Goal: Check status: Check status

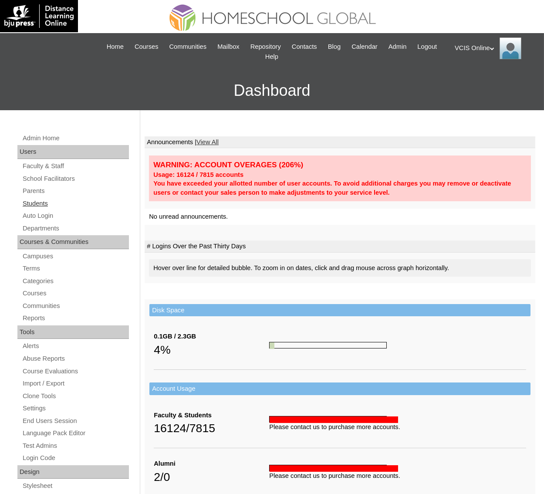
click at [37, 202] on link "Students" at bounding box center [75, 203] width 107 height 11
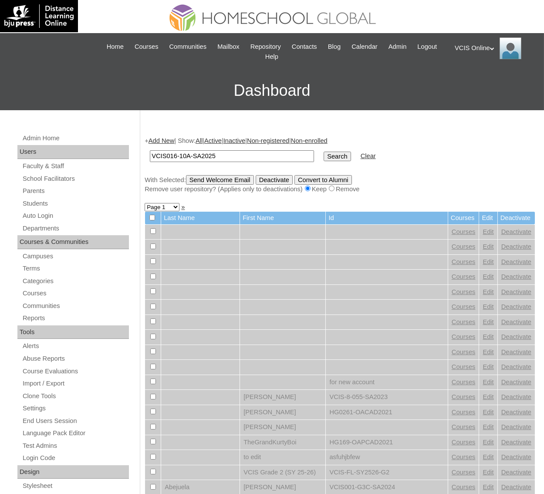
type input "VCIS016-10A-SA2025"
click at [324, 152] on input "Search" at bounding box center [337, 157] width 27 height 10
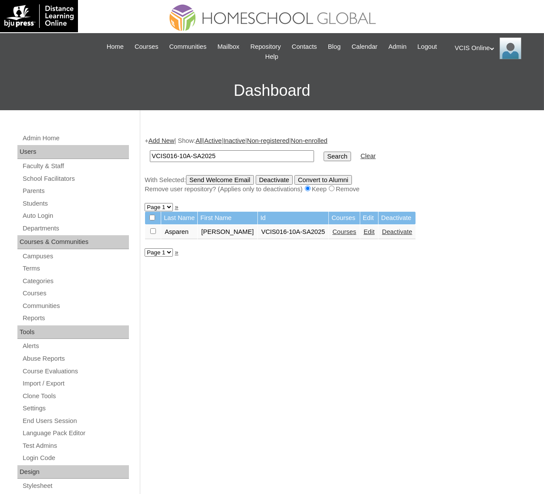
click at [346, 231] on link "Courses" at bounding box center [345, 231] width 24 height 7
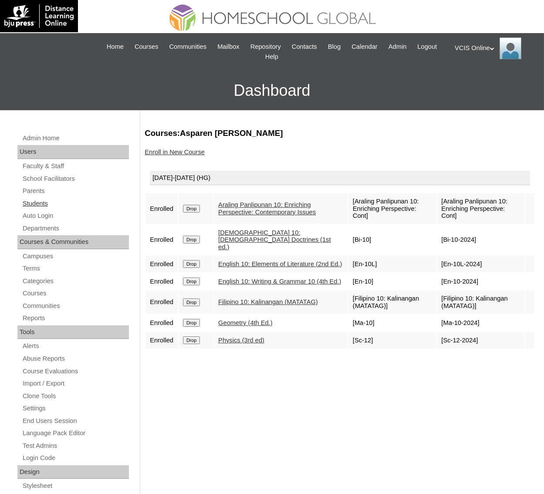
click at [46, 202] on link "Students" at bounding box center [75, 203] width 107 height 11
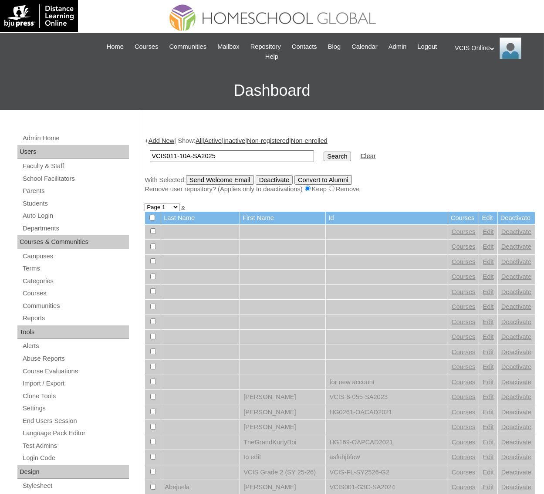
type input "VCIS011-10A-SA2025"
click at [324, 157] on input "Search" at bounding box center [337, 157] width 27 height 10
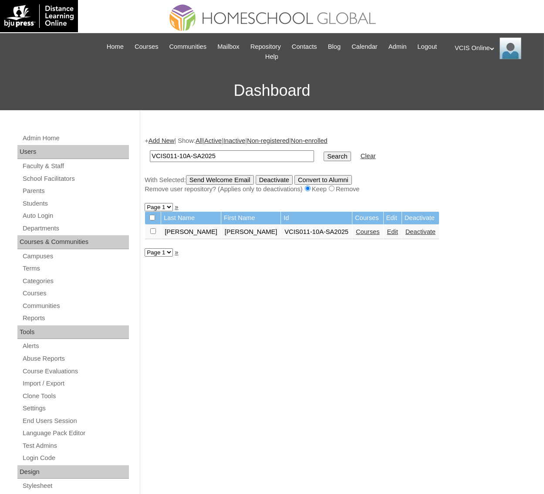
click at [356, 231] on link "Courses" at bounding box center [368, 231] width 24 height 7
click at [252, 159] on input "VCIS011-10A-SA2025" at bounding box center [232, 156] width 164 height 12
type input "VCIS005-10A-SA2025"
click at [324, 155] on input "Search" at bounding box center [337, 157] width 27 height 10
click at [356, 229] on link "Courses" at bounding box center [368, 231] width 24 height 7
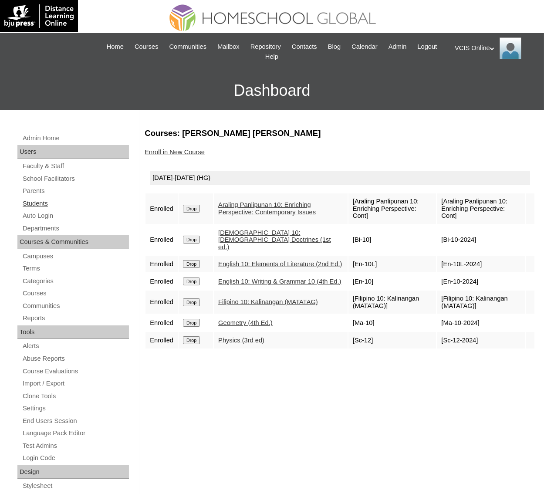
click at [28, 201] on link "Students" at bounding box center [75, 203] width 107 height 11
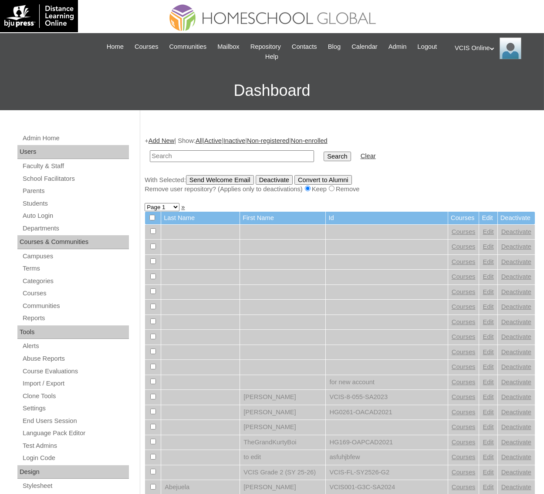
click at [192, 153] on input "text" at bounding box center [232, 156] width 164 height 12
type input "VCIS018-10A-SA2025"
drag, startPoint x: 306, startPoint y: 158, endPoint x: 307, endPoint y: 153, distance: 5.7
click at [324, 153] on input "Search" at bounding box center [337, 157] width 27 height 10
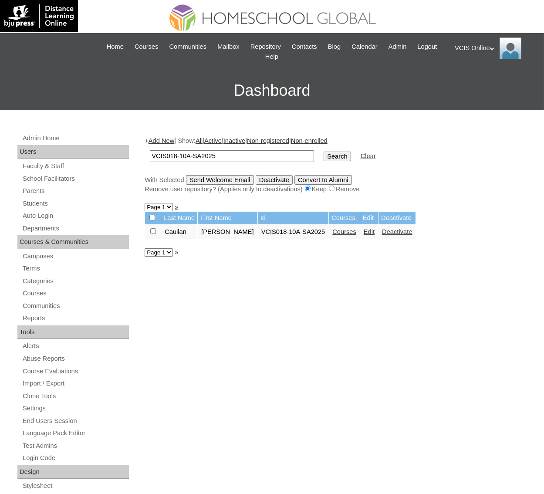
click at [333, 232] on link "Courses" at bounding box center [345, 231] width 24 height 7
click at [238, 157] on input "VCIS018-10A-SA2025" at bounding box center [232, 156] width 164 height 12
type input "VCIS014-10A-SA2025"
click at [324, 157] on input "Search" at bounding box center [337, 157] width 27 height 10
click at [333, 229] on link "Courses" at bounding box center [345, 231] width 24 height 7
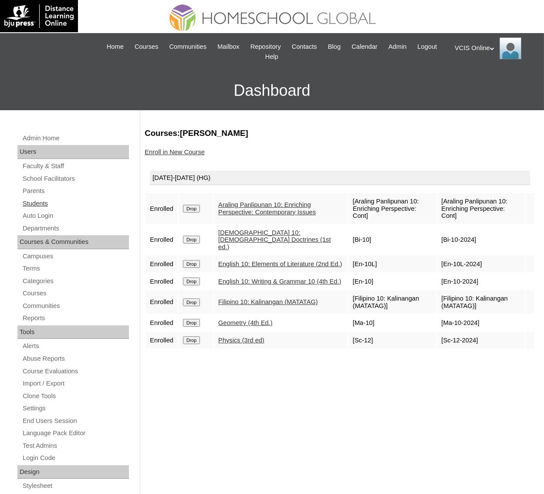
click at [39, 202] on link "Students" at bounding box center [75, 203] width 107 height 11
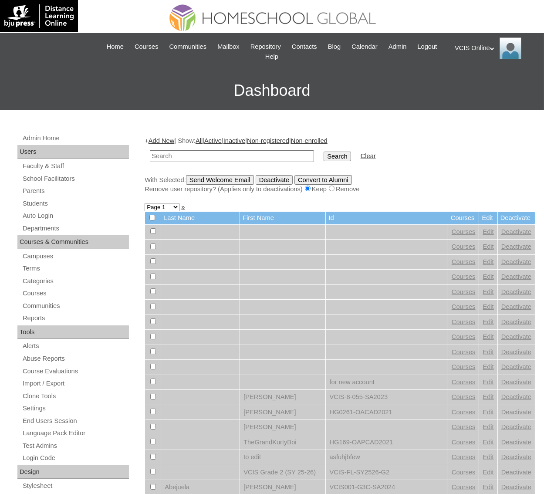
click at [222, 160] on input "text" at bounding box center [232, 156] width 164 height 12
type input "VCIS002-10A-SA2025"
click at [324, 153] on input "Search" at bounding box center [337, 157] width 27 height 10
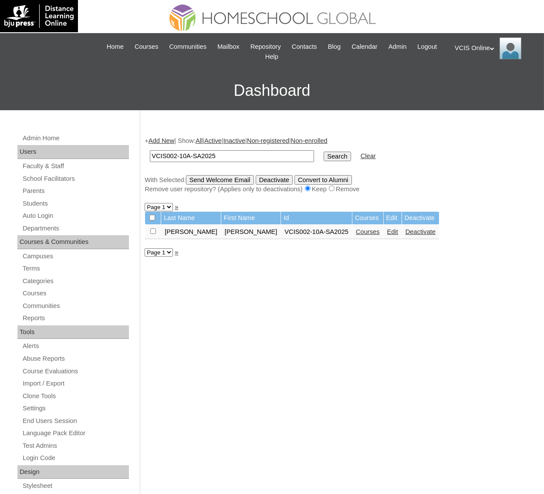
click at [356, 234] on link "Courses" at bounding box center [368, 231] width 24 height 7
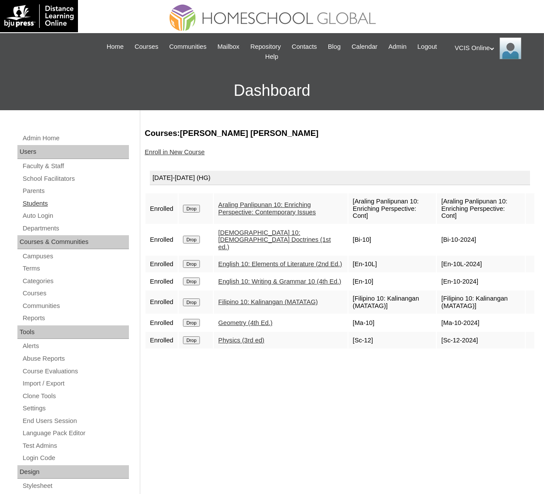
click at [35, 205] on link "Students" at bounding box center [75, 203] width 107 height 11
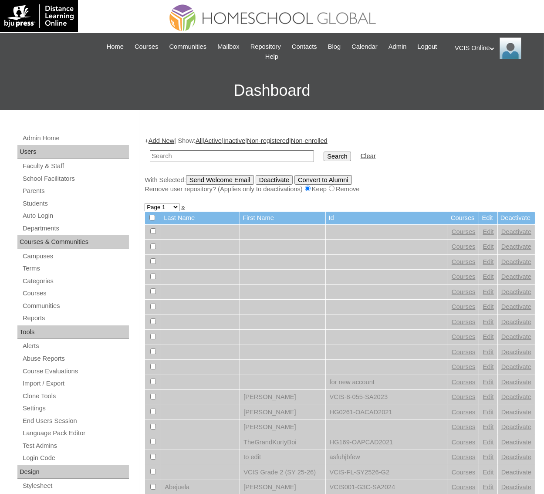
click at [214, 163] on td at bounding box center [232, 156] width 173 height 20
drag, startPoint x: 213, startPoint y: 160, endPoint x: 231, endPoint y: 158, distance: 18.4
click at [213, 159] on input "text" at bounding box center [232, 156] width 164 height 12
paste input "VCIS019-10A-SA2025"
click at [258, 158] on input "VCIS019-10A-SA2025" at bounding box center [232, 156] width 164 height 12
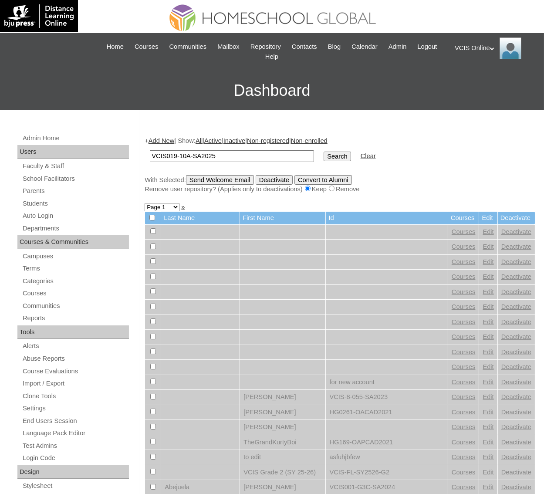
type input "VCIS019-10A-SA2025"
click at [324, 157] on input "Search" at bounding box center [337, 157] width 27 height 10
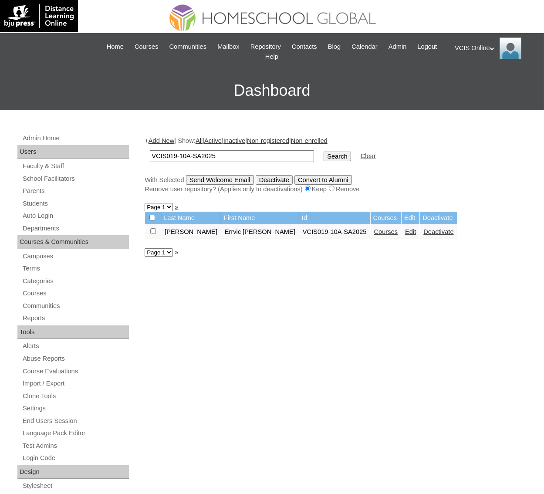
click at [374, 229] on link "Courses" at bounding box center [386, 231] width 24 height 7
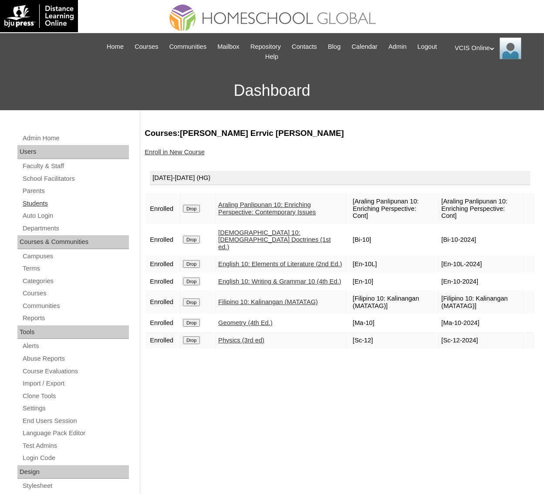
click at [45, 204] on link "Students" at bounding box center [75, 203] width 107 height 11
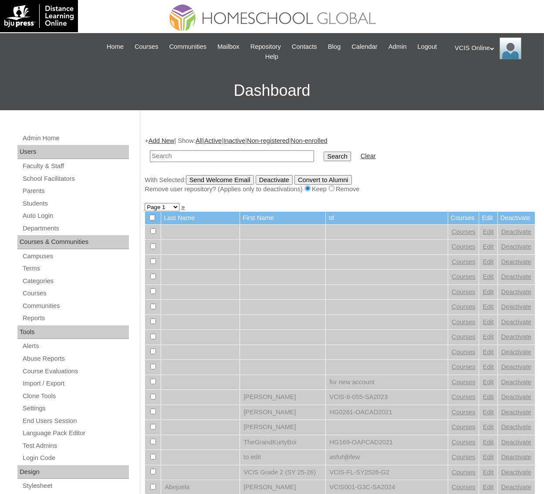
click at [211, 161] on input "text" at bounding box center [232, 156] width 164 height 12
type input "VCIS023-10A-SA2025"
click at [324, 158] on input "Search" at bounding box center [337, 157] width 27 height 10
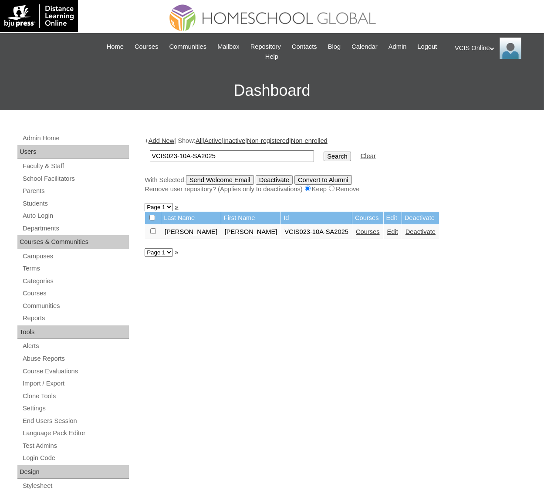
click at [356, 231] on link "Courses" at bounding box center [368, 231] width 24 height 7
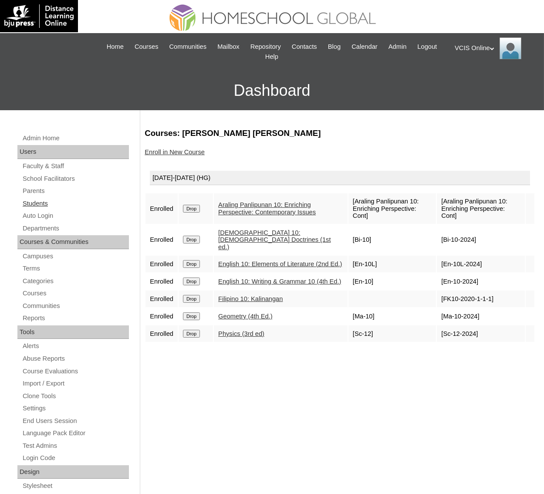
click at [45, 204] on link "Students" at bounding box center [75, 203] width 107 height 11
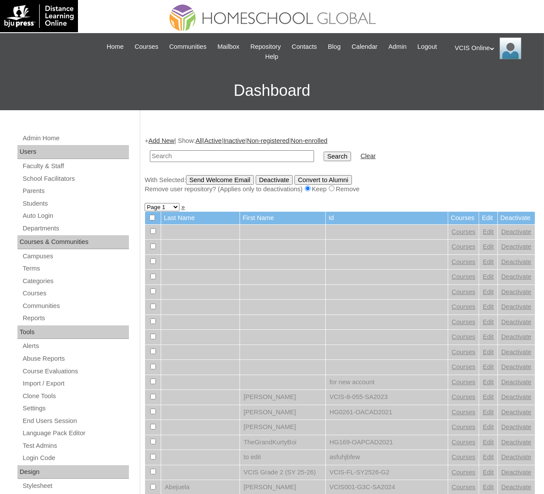
click at [224, 160] on input "text" at bounding box center [232, 156] width 164 height 12
type input "VCIS022-10A-SA2025"
click at [324, 153] on input "Search" at bounding box center [337, 157] width 27 height 10
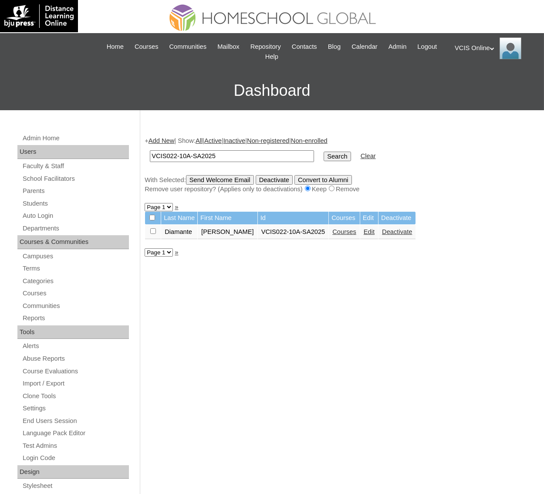
click at [340, 229] on link "Courses" at bounding box center [345, 231] width 24 height 7
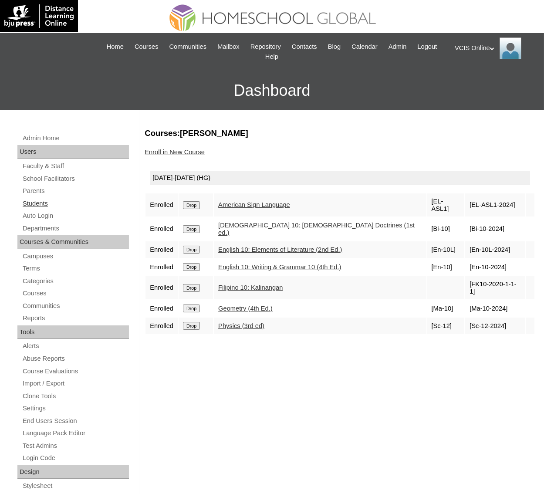
click at [39, 201] on link "Students" at bounding box center [75, 203] width 107 height 11
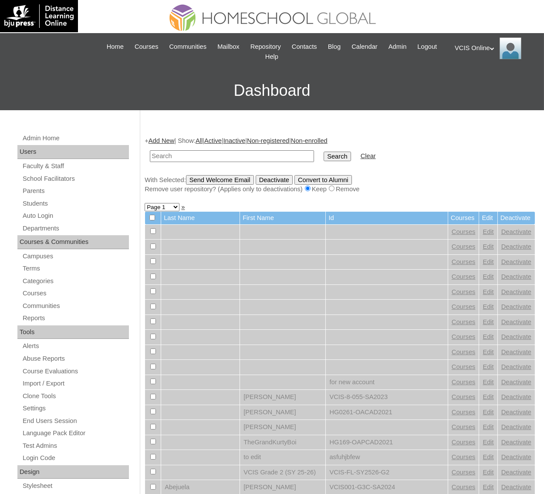
click at [185, 157] on input "text" at bounding box center [232, 156] width 164 height 12
type input "VCIS012-10C-SA2025"
click at [324, 155] on input "Search" at bounding box center [337, 157] width 27 height 10
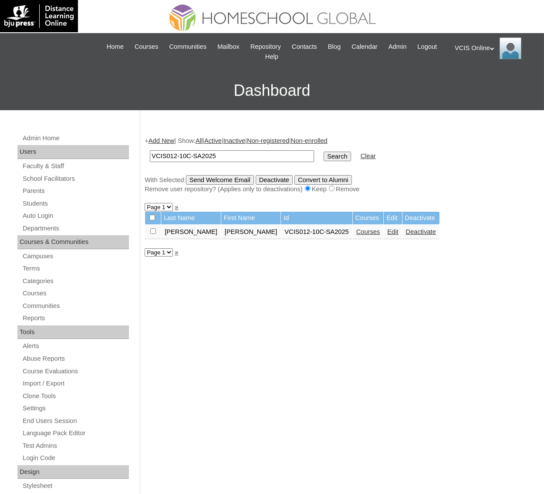
click at [357, 235] on link "Courses" at bounding box center [369, 231] width 24 height 7
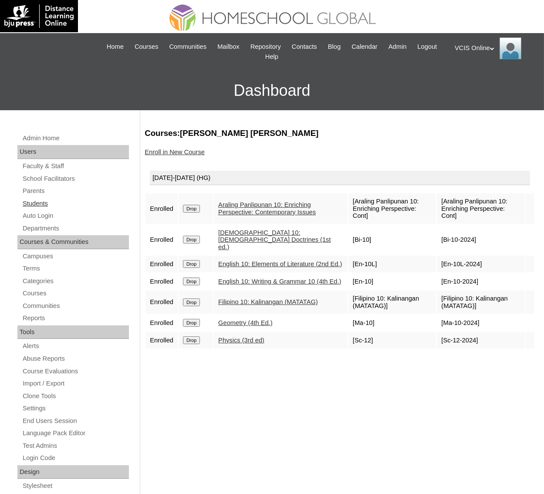
drag, startPoint x: 49, startPoint y: 203, endPoint x: 85, endPoint y: 208, distance: 35.8
click at [49, 203] on link "Students" at bounding box center [75, 203] width 107 height 11
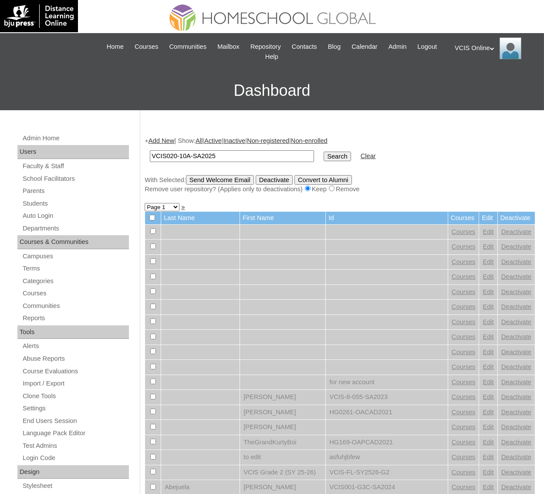
type input "VCIS020-10A-SA2025"
click at [324, 153] on input "Search" at bounding box center [337, 157] width 27 height 10
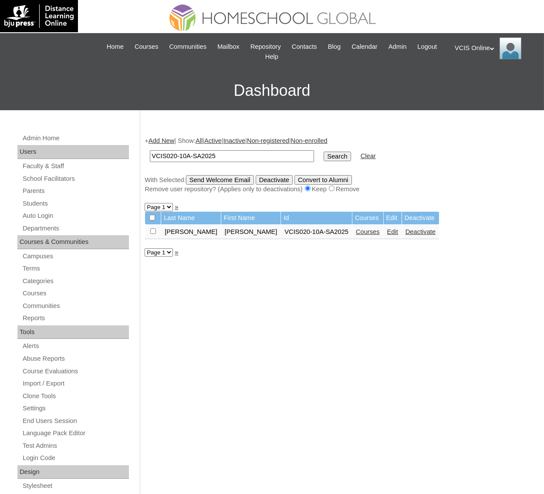
click at [356, 233] on link "Courses" at bounding box center [368, 231] width 24 height 7
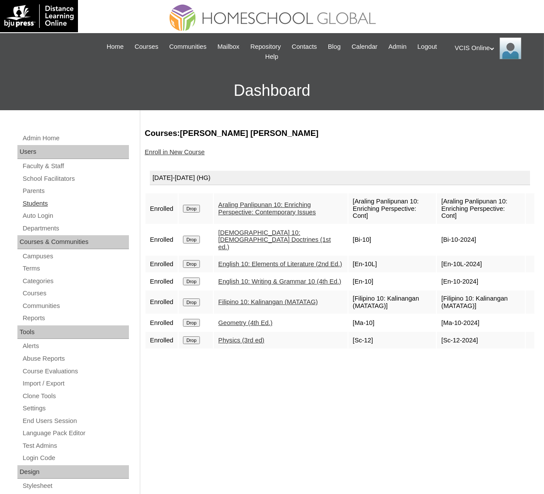
click at [44, 200] on link "Students" at bounding box center [75, 203] width 107 height 11
click at [43, 204] on link "Students" at bounding box center [75, 203] width 107 height 11
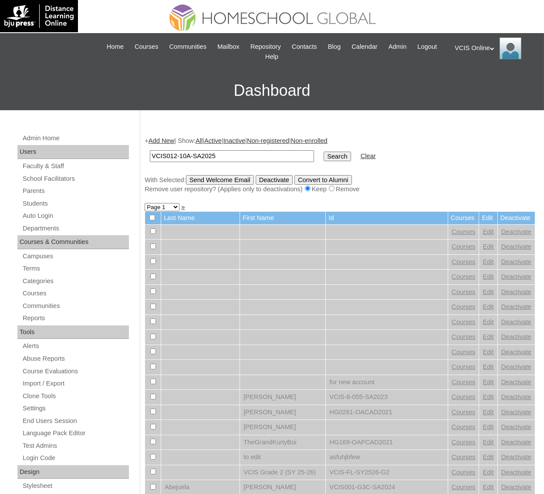
type input "VCIS012-10A-SA2025"
drag, startPoint x: 303, startPoint y: 154, endPoint x: 304, endPoint y: 160, distance: 5.8
click at [324, 154] on input "Search" at bounding box center [337, 157] width 27 height 10
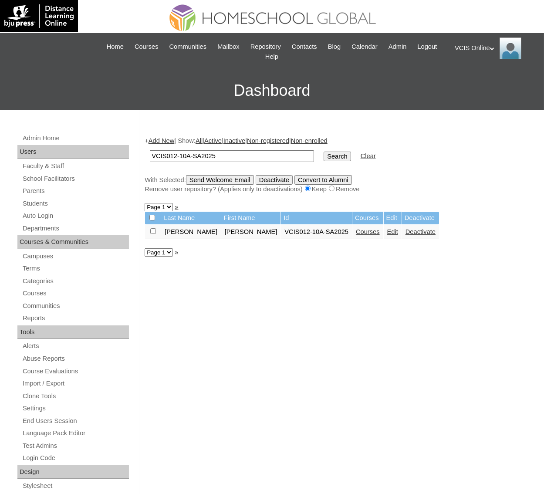
click at [356, 234] on link "Courses" at bounding box center [368, 231] width 24 height 7
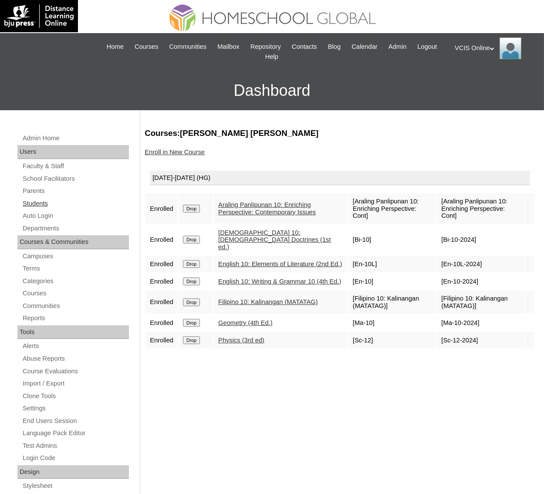
click at [47, 201] on link "Students" at bounding box center [75, 203] width 107 height 11
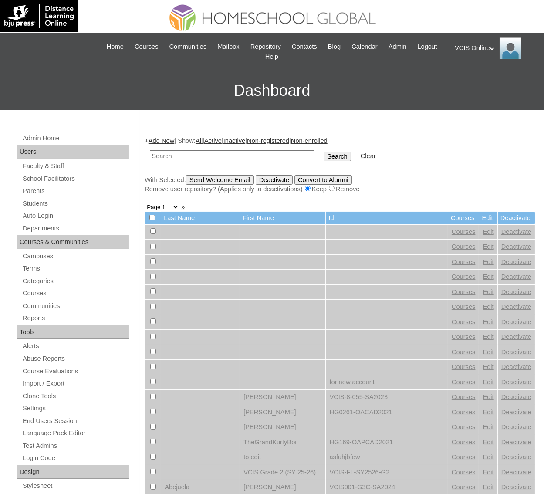
click at [211, 160] on input "text" at bounding box center [232, 156] width 164 height 12
type input "VCIS007-10A-SA2025"
click at [324, 157] on input "Search" at bounding box center [337, 157] width 27 height 10
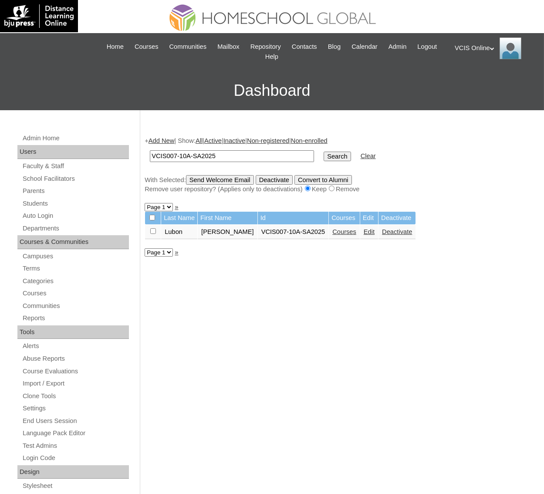
click at [336, 233] on link "Courses" at bounding box center [345, 231] width 24 height 7
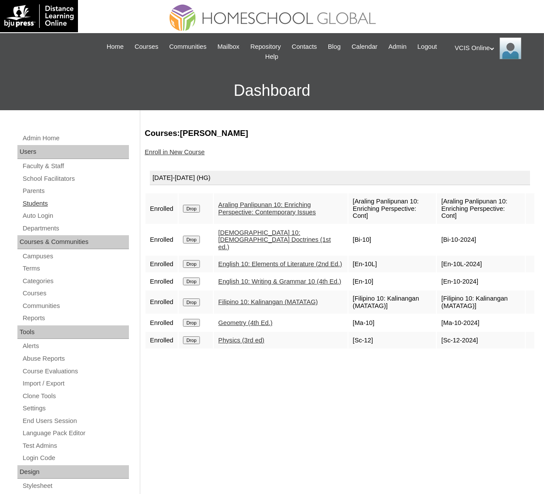
click at [46, 198] on link "Students" at bounding box center [75, 203] width 107 height 11
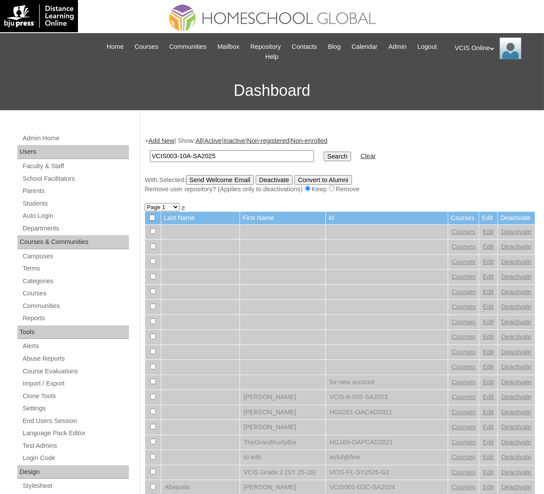
type input "VCIS003-10A-SA2025"
click at [324, 159] on input "Search" at bounding box center [337, 157] width 27 height 10
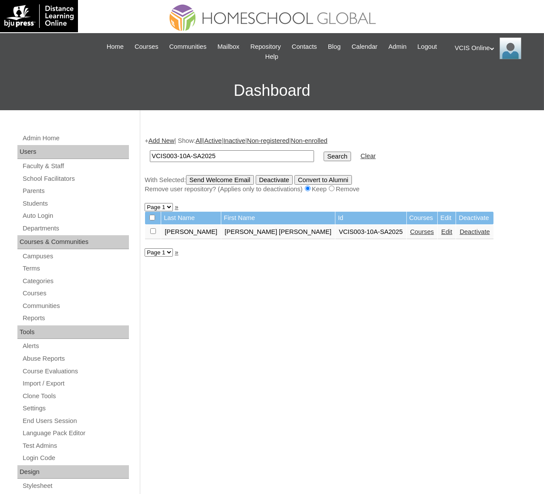
click at [411, 228] on link "Courses" at bounding box center [423, 231] width 24 height 7
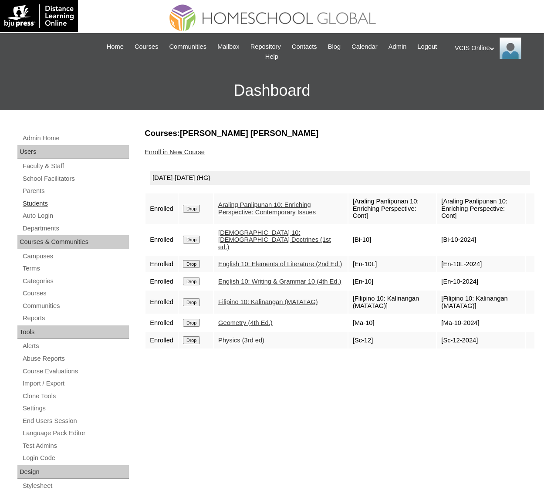
drag, startPoint x: 45, startPoint y: 205, endPoint x: 66, endPoint y: 201, distance: 21.9
click at [45, 205] on link "Students" at bounding box center [75, 203] width 107 height 11
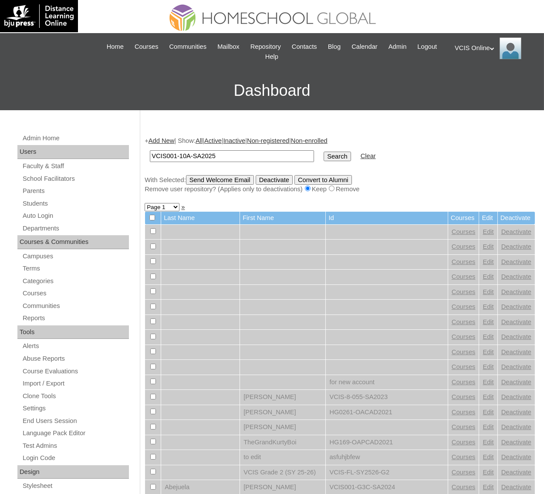
type input "VCIS001-10A-SA2025"
click at [324, 153] on input "Search" at bounding box center [337, 157] width 27 height 10
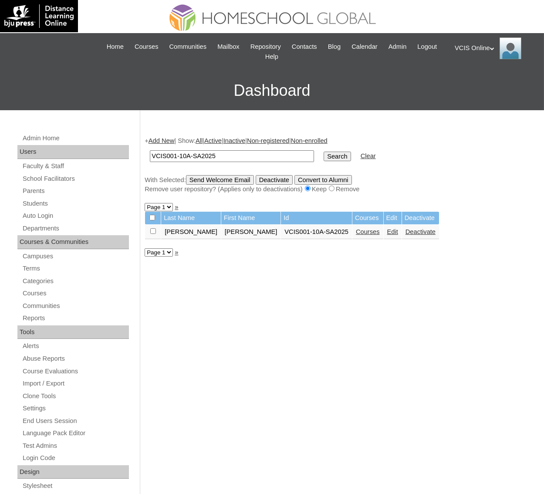
click at [356, 233] on link "Courses" at bounding box center [368, 231] width 24 height 7
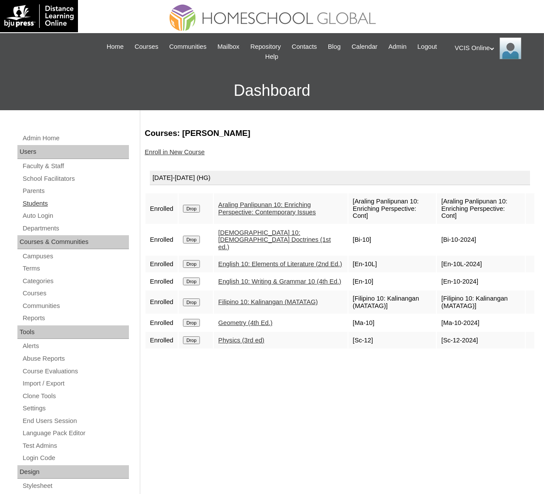
click at [40, 198] on link "Students" at bounding box center [75, 203] width 107 height 11
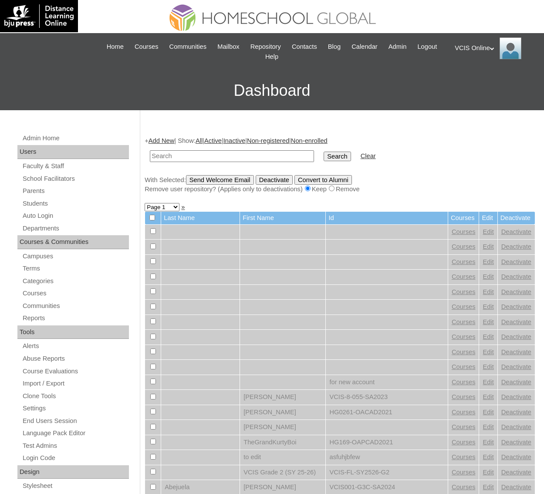
click at [181, 154] on input "text" at bounding box center [232, 156] width 164 height 12
type input "VCIS008-10A-SA2025"
click at [324, 157] on input "Search" at bounding box center [337, 157] width 27 height 10
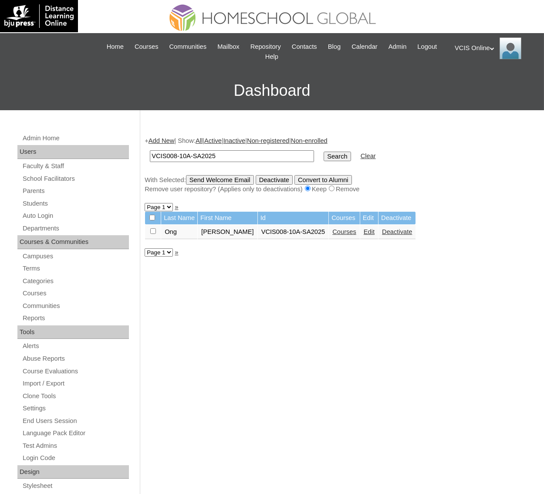
click at [333, 232] on link "Courses" at bounding box center [345, 231] width 24 height 7
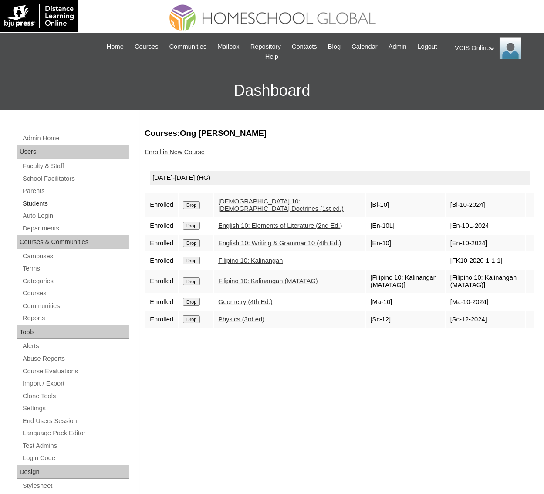
click at [37, 204] on link "Students" at bounding box center [75, 203] width 107 height 11
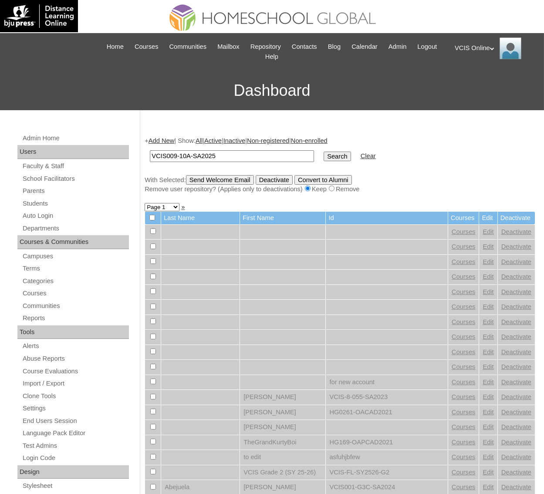
type input "VCIS009-10A-SA2025"
click at [324, 157] on input "Search" at bounding box center [337, 157] width 27 height 10
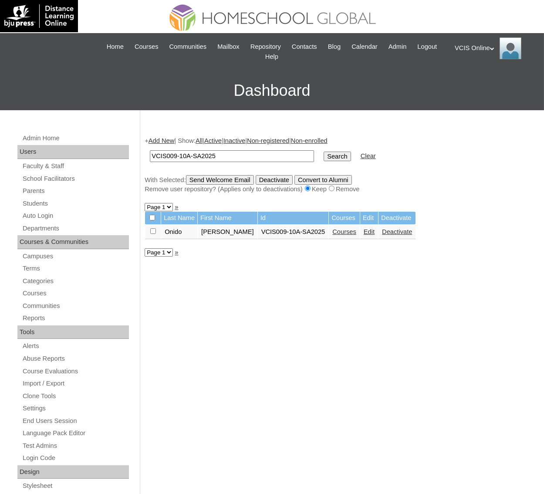
click at [349, 231] on link "Courses" at bounding box center [345, 231] width 24 height 7
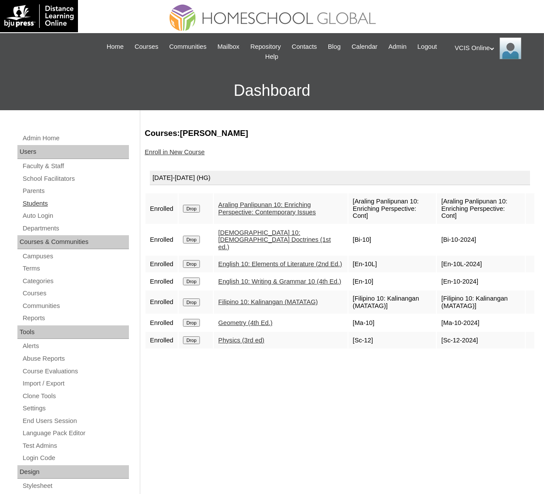
click at [50, 196] on div "Admin Home Users Faculty & Staff School Facilitators Parents Students Auto Logi…" at bounding box center [74, 415] width 122 height 564
click at [46, 200] on link "Students" at bounding box center [75, 203] width 107 height 11
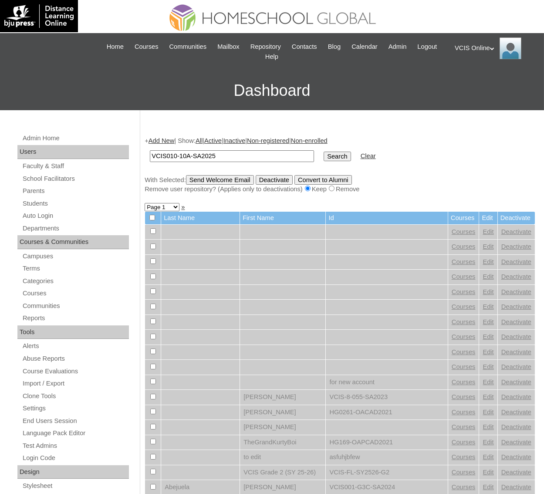
click at [182, 159] on input "VCIS010-10A-SA2025" at bounding box center [232, 156] width 164 height 12
type input "VCIS010-10A-SA2025"
click at [324, 160] on input "Search" at bounding box center [337, 157] width 27 height 10
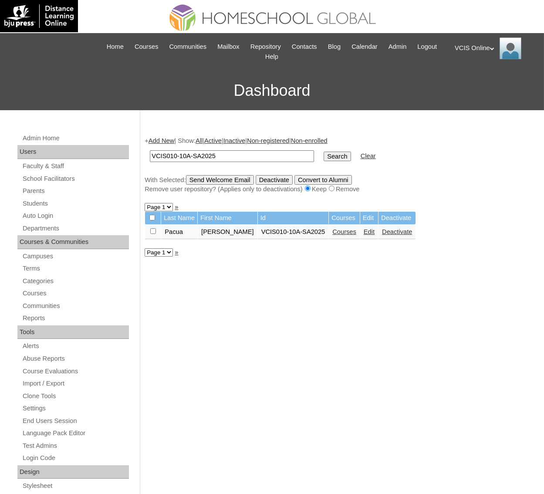
click at [352, 231] on link "Courses" at bounding box center [345, 231] width 24 height 7
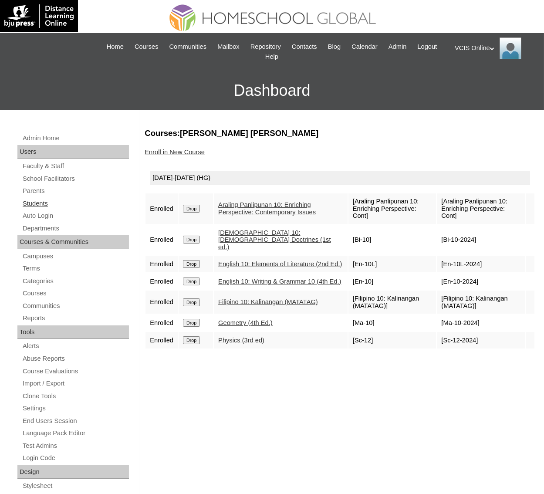
click at [30, 206] on link "Students" at bounding box center [75, 203] width 107 height 11
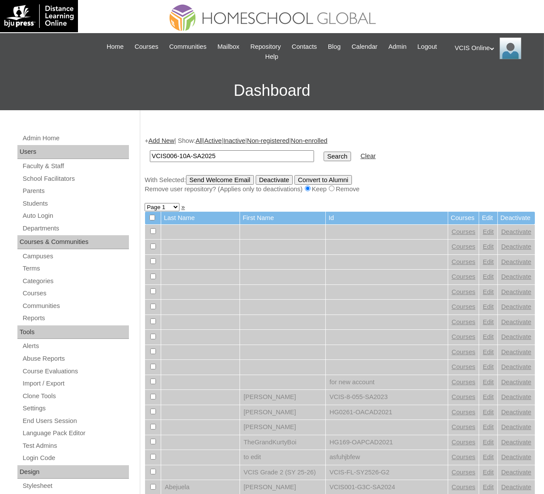
type input "VCIS006-10A-SA2025"
click at [324, 156] on input "Search" at bounding box center [337, 157] width 27 height 10
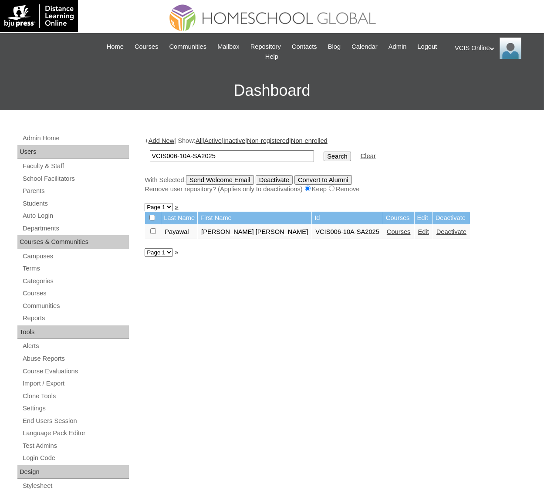
click at [387, 229] on link "Courses" at bounding box center [399, 231] width 24 height 7
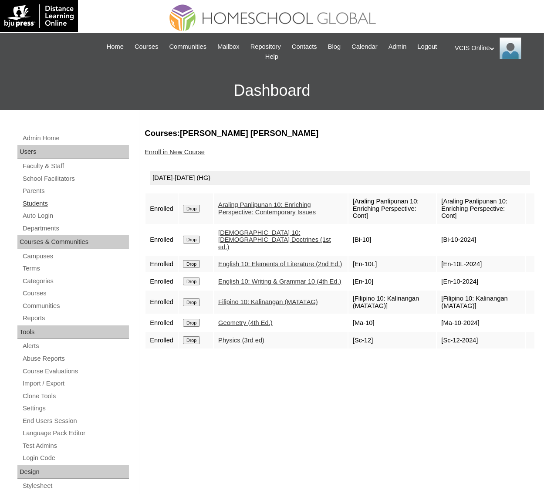
drag, startPoint x: 37, startPoint y: 203, endPoint x: 43, endPoint y: 203, distance: 6.1
click at [37, 203] on link "Students" at bounding box center [75, 203] width 107 height 11
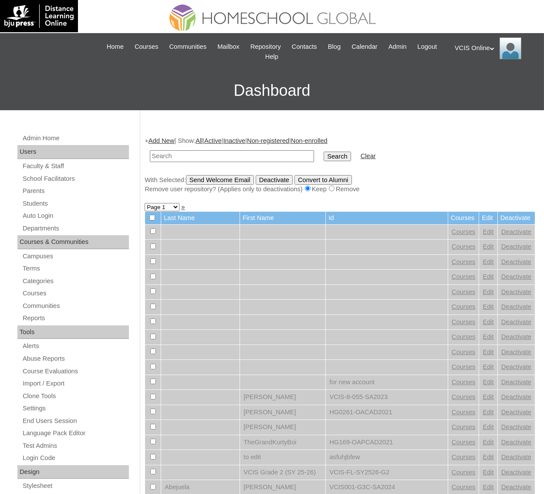
click at [200, 157] on input "text" at bounding box center [232, 156] width 164 height 12
type input "VCIS015-10A-SA2025"
click at [324, 156] on input "Search" at bounding box center [337, 157] width 27 height 10
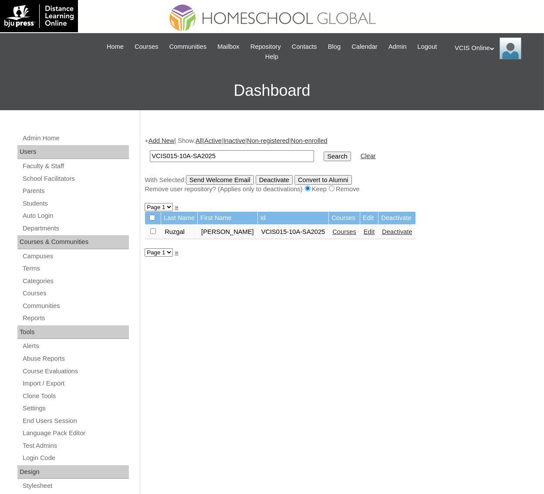
click at [351, 232] on link "Courses" at bounding box center [345, 231] width 24 height 7
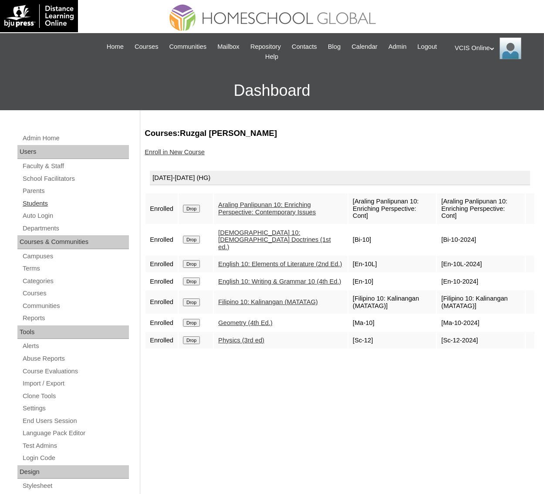
click at [45, 202] on link "Students" at bounding box center [75, 203] width 107 height 11
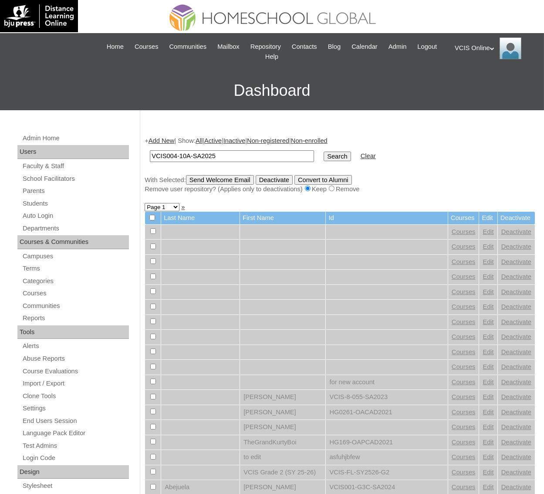
type input "VCIS004-10A-SA2025"
click at [324, 157] on input "Search" at bounding box center [337, 157] width 27 height 10
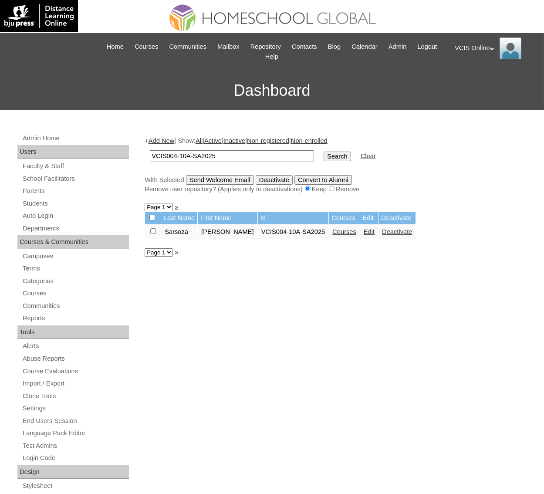
click at [341, 233] on link "Courses" at bounding box center [345, 231] width 24 height 7
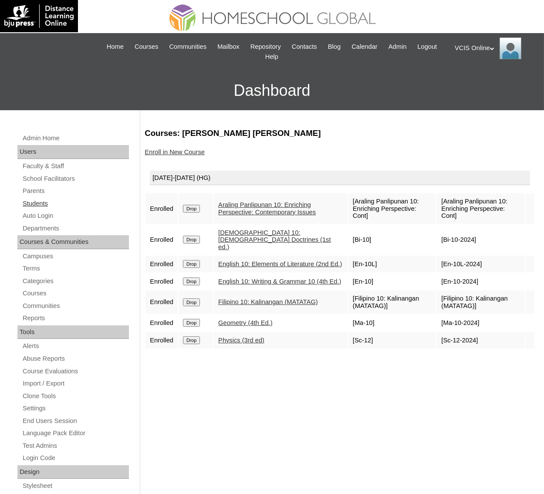
drag, startPoint x: 35, startPoint y: 204, endPoint x: 44, endPoint y: 202, distance: 8.5
click at [35, 204] on link "Students" at bounding box center [75, 203] width 107 height 11
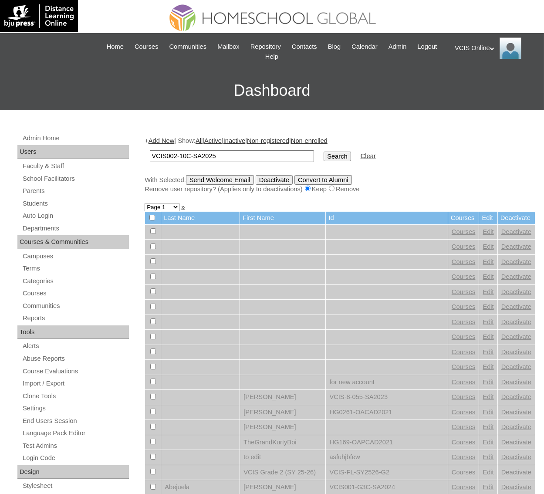
type input "VCIS002-10C-SA2025"
click at [324, 159] on input "Search" at bounding box center [337, 157] width 27 height 10
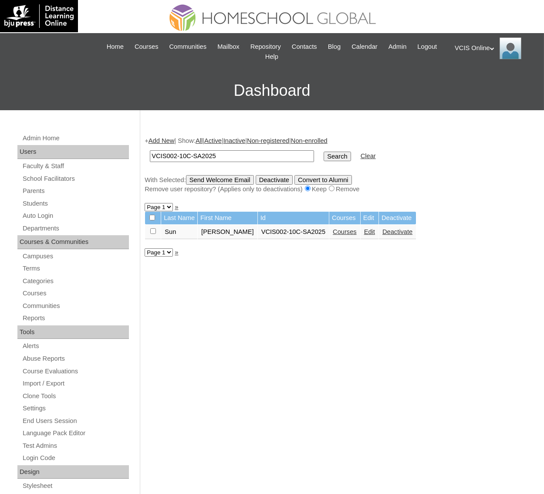
click at [334, 233] on link "Courses" at bounding box center [345, 231] width 24 height 7
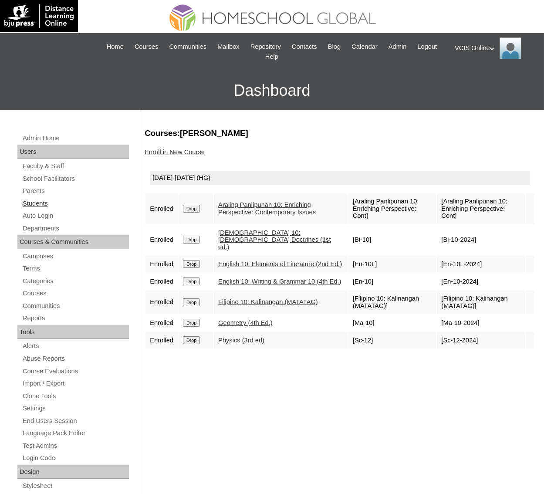
click at [40, 204] on link "Students" at bounding box center [75, 203] width 107 height 11
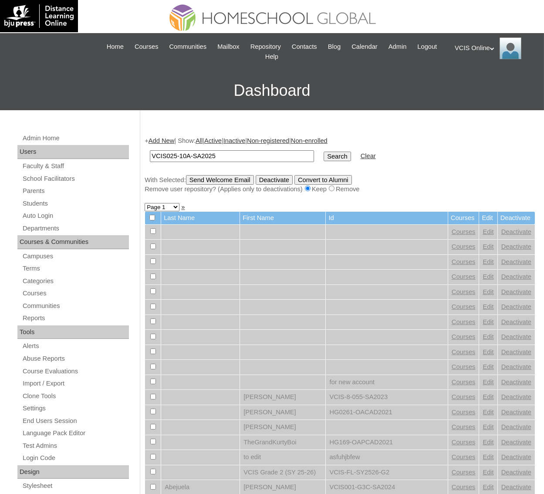
type input "VCIS025-10A-SA2025"
click at [324, 158] on input "Search" at bounding box center [337, 157] width 27 height 10
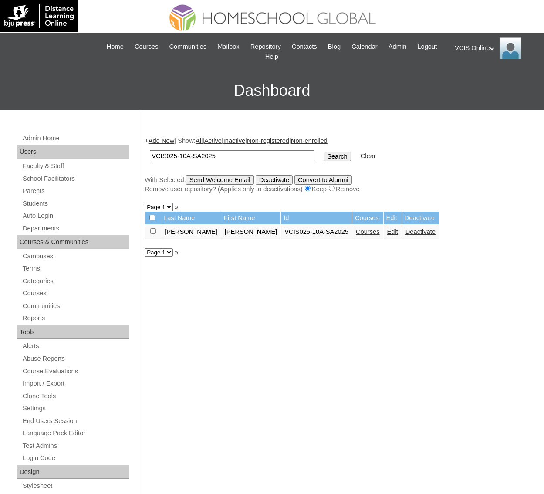
click at [356, 231] on link "Courses" at bounding box center [368, 231] width 24 height 7
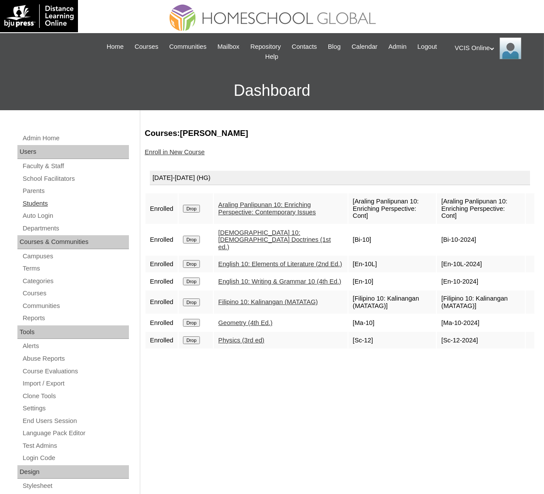
click at [39, 199] on link "Students" at bounding box center [75, 203] width 107 height 11
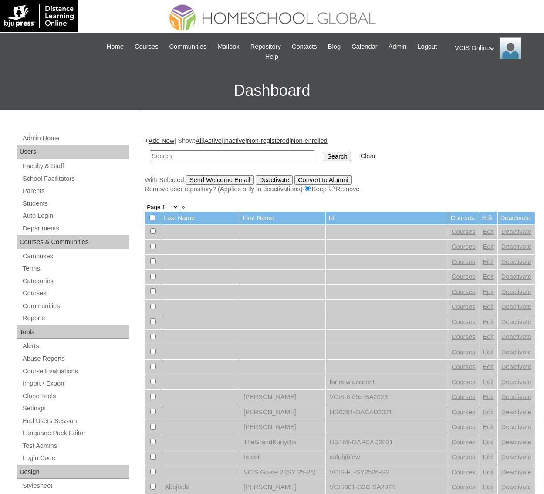
drag, startPoint x: 0, startPoint y: 0, endPoint x: 191, endPoint y: 158, distance: 247.7
click at [191, 158] on input "text" at bounding box center [232, 156] width 164 height 12
type input "VCIS017-10A-SA2025"
click at [324, 157] on input "Search" at bounding box center [337, 157] width 27 height 10
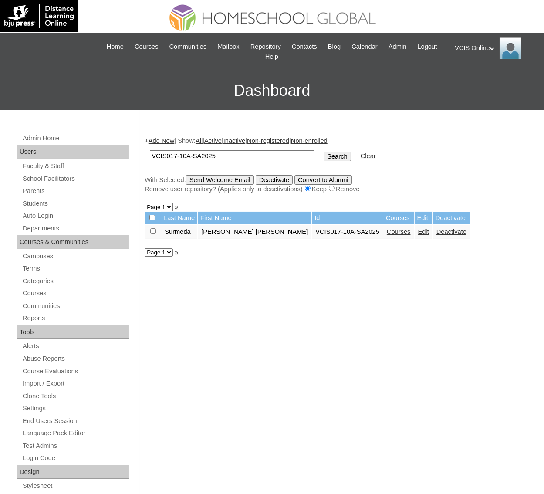
click at [387, 231] on link "Courses" at bounding box center [399, 231] width 24 height 7
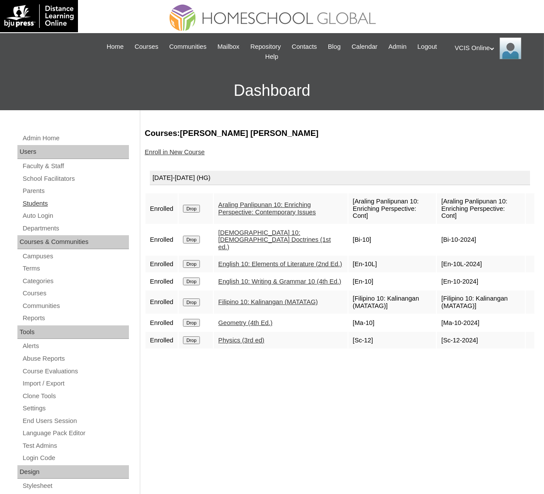
click at [44, 203] on link "Students" at bounding box center [75, 203] width 107 height 11
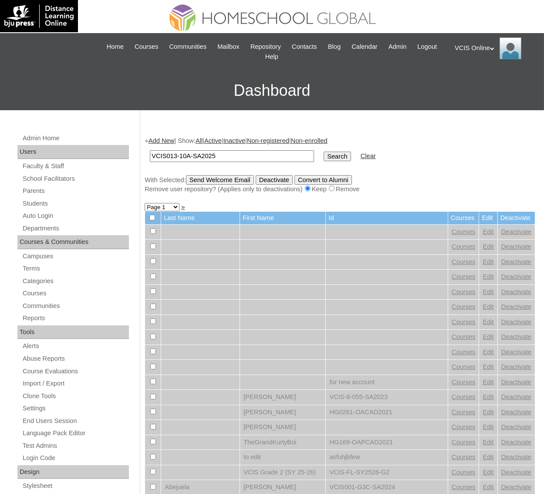
type input "VCIS013-10A-SA2025"
click at [324, 156] on input "Search" at bounding box center [337, 157] width 27 height 10
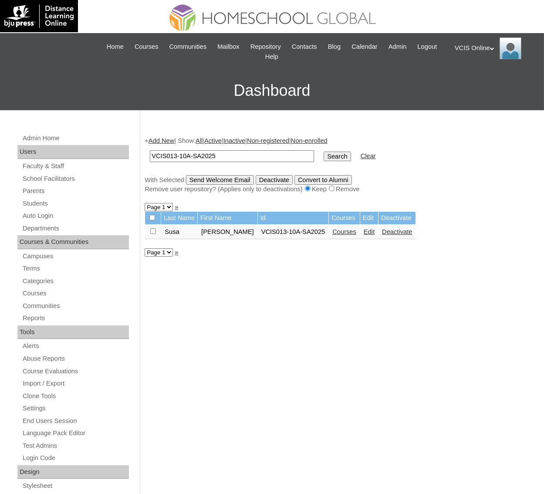
click at [333, 234] on link "Courses" at bounding box center [345, 231] width 24 height 7
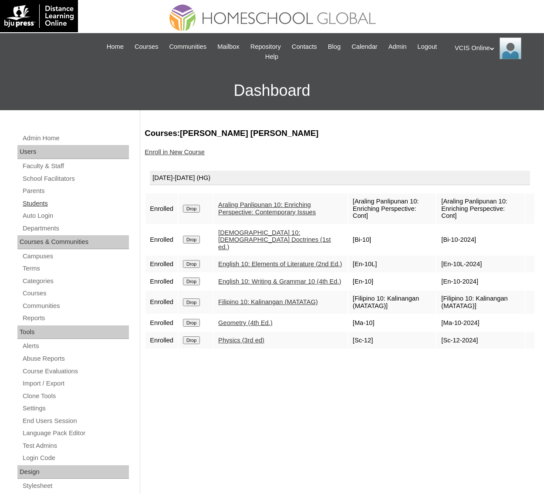
click at [40, 205] on link "Students" at bounding box center [75, 203] width 107 height 11
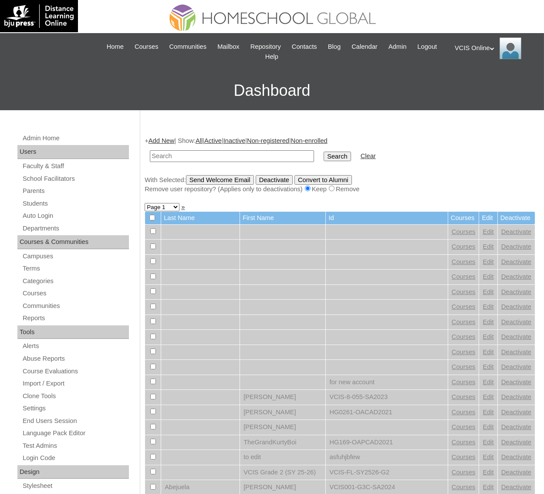
click at [221, 152] on input "text" at bounding box center [232, 156] width 164 height 12
type input "VCIS024-10A-SA2025"
click at [324, 153] on input "Search" at bounding box center [337, 157] width 27 height 10
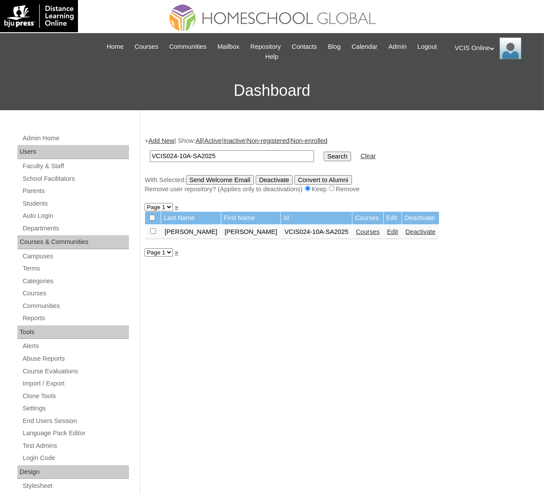
click at [356, 232] on link "Courses" at bounding box center [368, 231] width 24 height 7
